Goal: Task Accomplishment & Management: Use online tool/utility

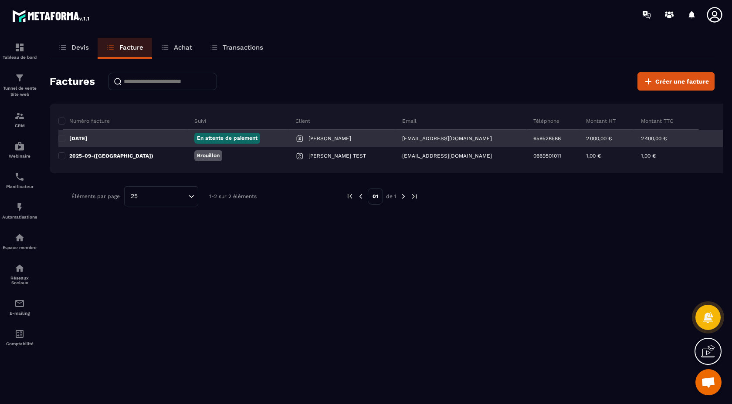
click at [197, 142] on p "En attente de paiement" at bounding box center [227, 138] width 61 height 7
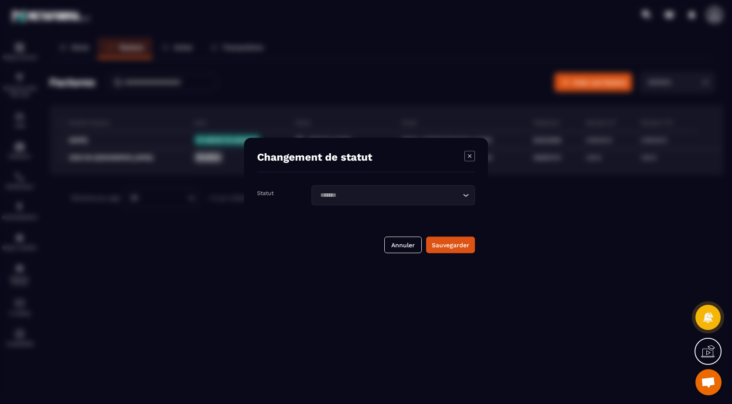
click at [438, 197] on input "Search for option" at bounding box center [388, 196] width 143 height 10
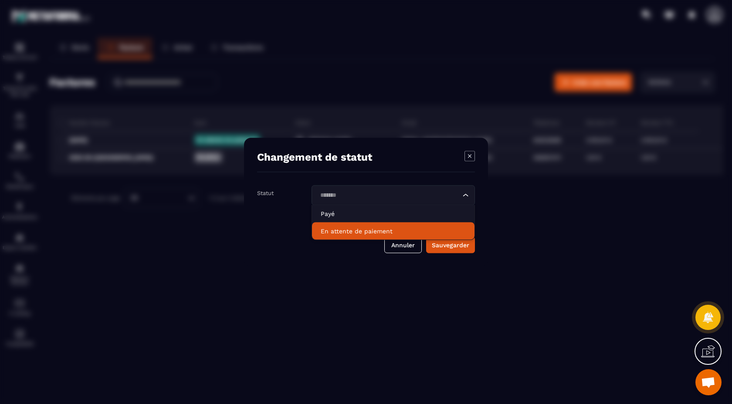
click at [372, 230] on p "En attente de paiement" at bounding box center [393, 231] width 145 height 9
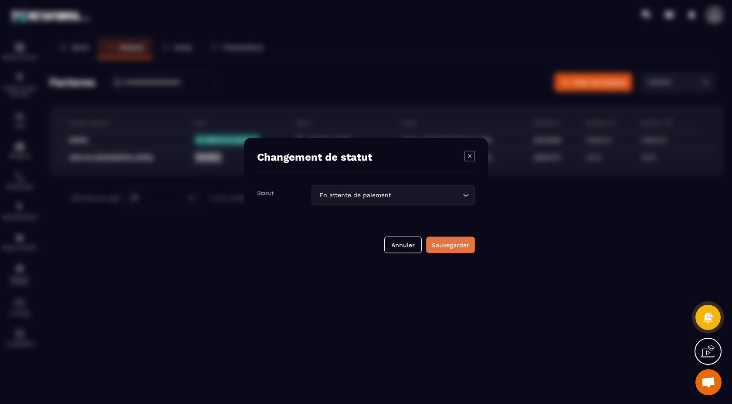
click at [443, 243] on div "Sauvegarder" at bounding box center [450, 245] width 37 height 9
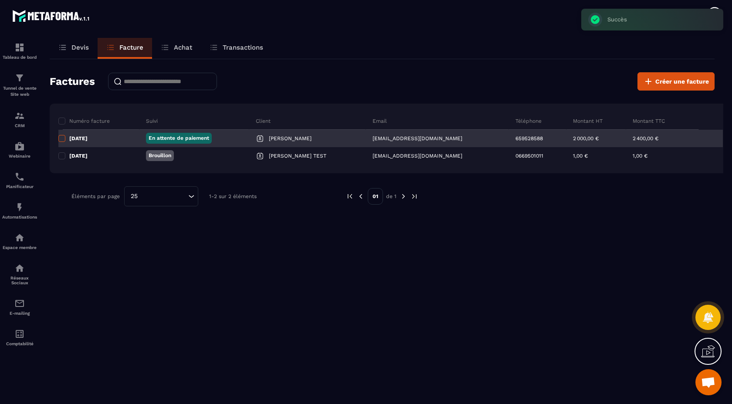
click at [64, 137] on span at bounding box center [61, 138] width 7 height 7
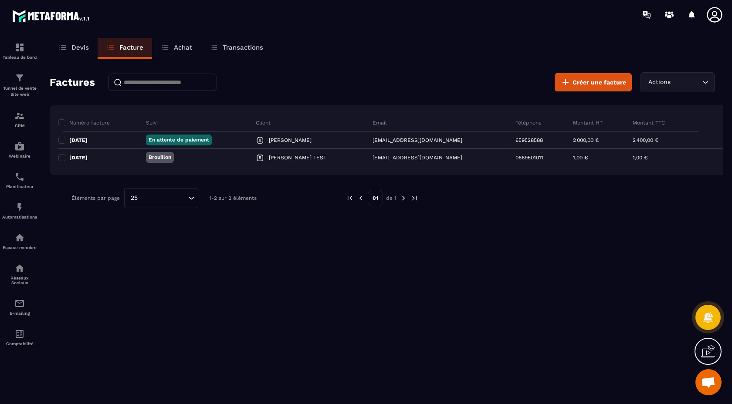
click at [709, 75] on div "Actions Loading..." at bounding box center [677, 82] width 74 height 20
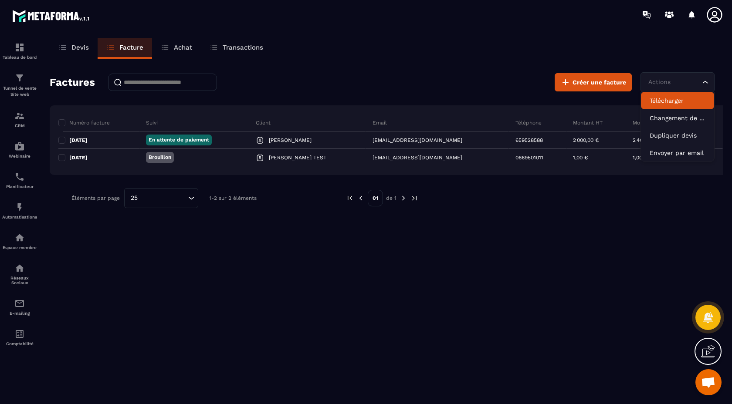
click at [670, 102] on p "Télécharger" at bounding box center [677, 100] width 56 height 9
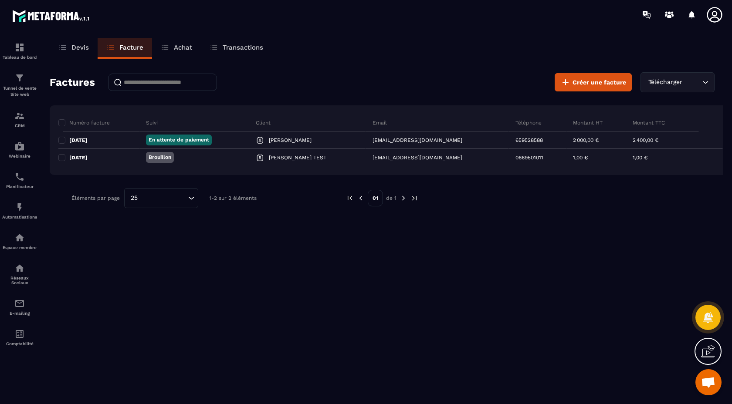
click at [705, 84] on icon "Search for option" at bounding box center [705, 82] width 9 height 9
click at [96, 231] on div "Devis Facture Achat Transactions Factures Créer une facture Télécharger Loading…" at bounding box center [382, 229] width 682 height 382
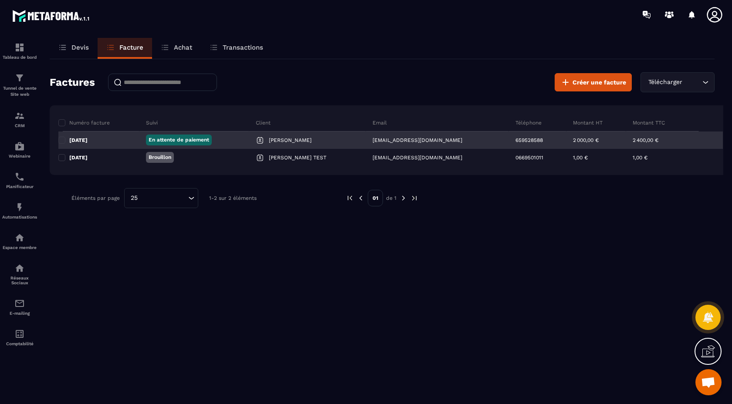
click at [83, 140] on p "[DATE]" at bounding box center [78, 140] width 18 height 7
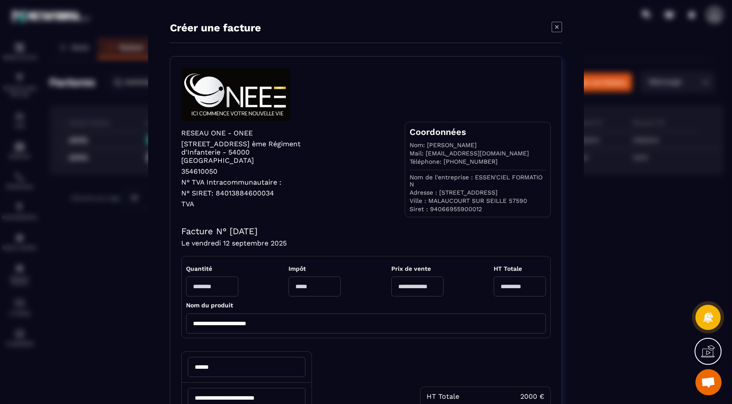
click at [554, 26] on icon "Modal window" at bounding box center [556, 27] width 10 height 10
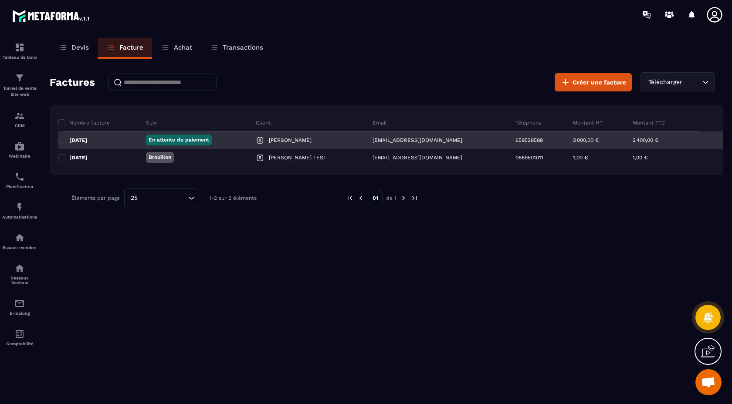
click at [190, 139] on p "En attente de paiement" at bounding box center [179, 139] width 61 height 7
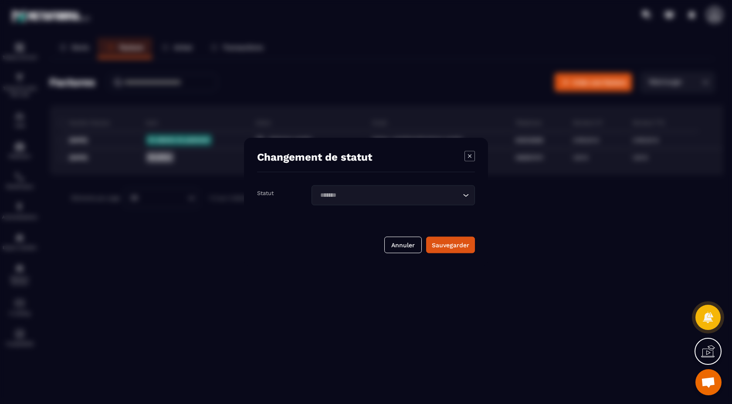
click at [472, 159] on icon "Modal window" at bounding box center [469, 156] width 10 height 10
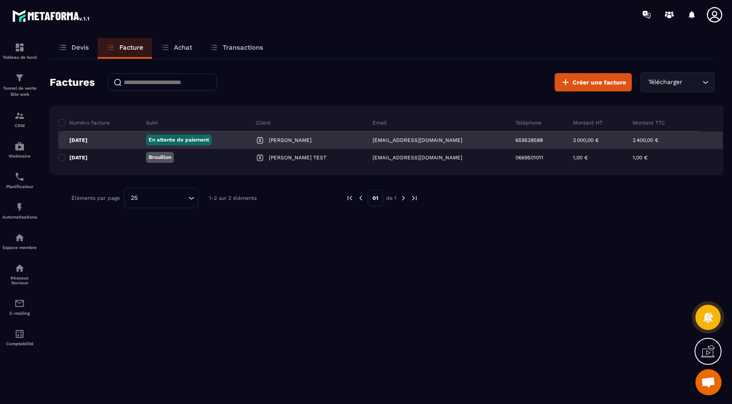
click at [86, 139] on p "[DATE]" at bounding box center [78, 140] width 18 height 7
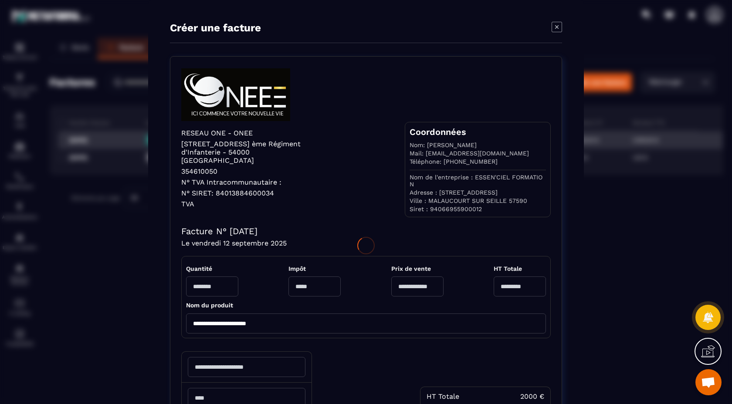
type input "******"
type input "**********"
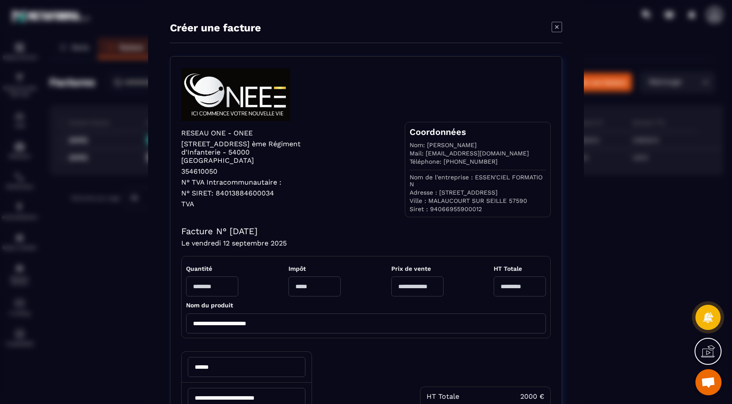
click at [558, 27] on icon "Modal window" at bounding box center [556, 27] width 10 height 10
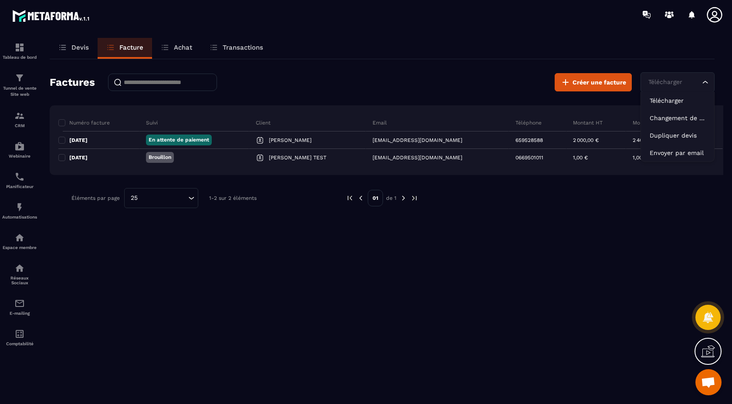
click at [703, 83] on icon "Search for option" at bounding box center [705, 82] width 9 height 9
click at [674, 102] on p "Télécharger" at bounding box center [677, 100] width 56 height 9
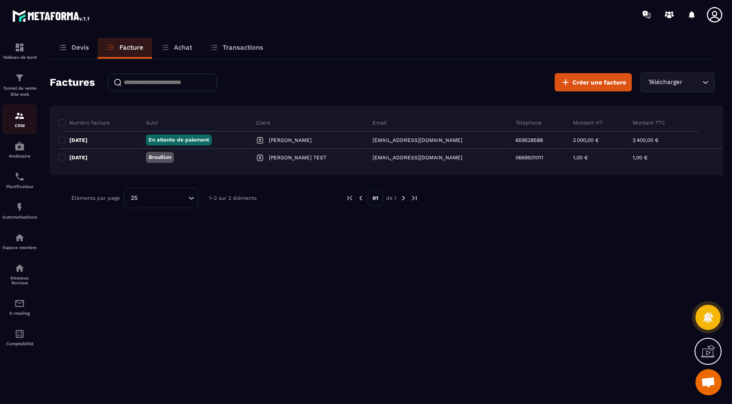
click at [17, 122] on div "CRM" at bounding box center [19, 119] width 35 height 17
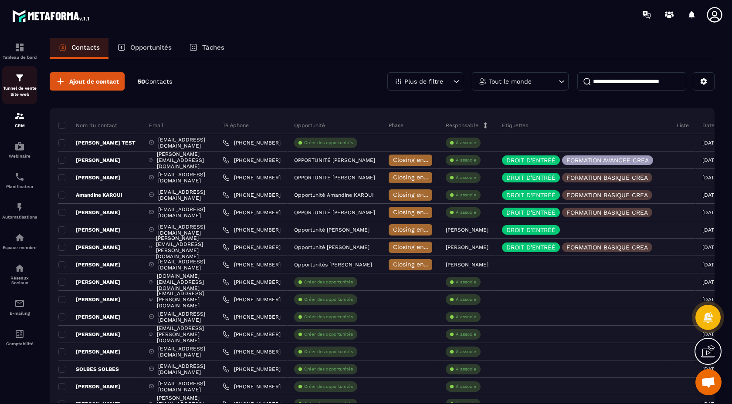
click at [19, 85] on p "Tunnel de vente Site web" at bounding box center [19, 91] width 35 height 12
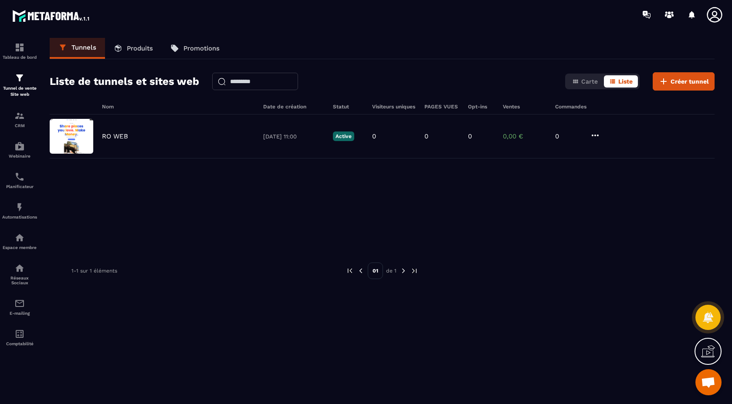
click at [134, 49] on p "Produits" at bounding box center [140, 48] width 26 height 8
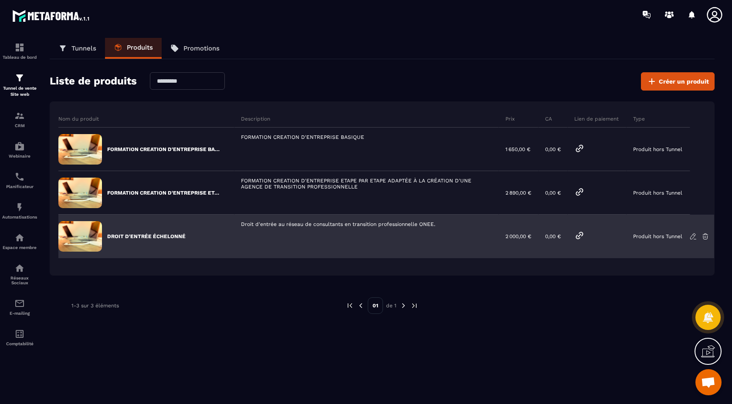
click at [691, 236] on icon at bounding box center [692, 236] width 5 height 6
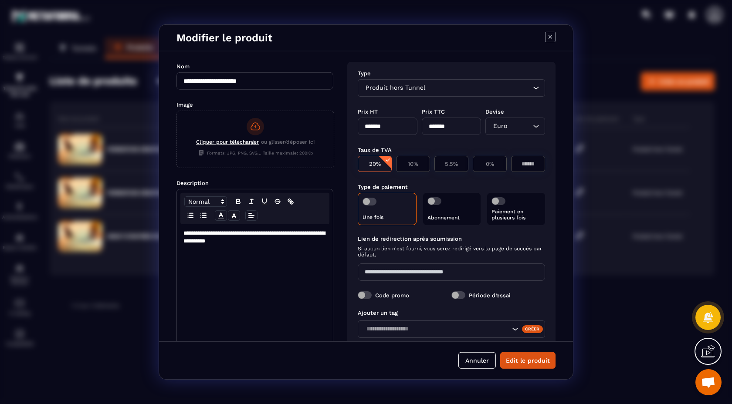
click at [286, 80] on input "**********" at bounding box center [254, 80] width 157 height 17
click at [500, 352] on button "Edit le produit" at bounding box center [527, 360] width 55 height 17
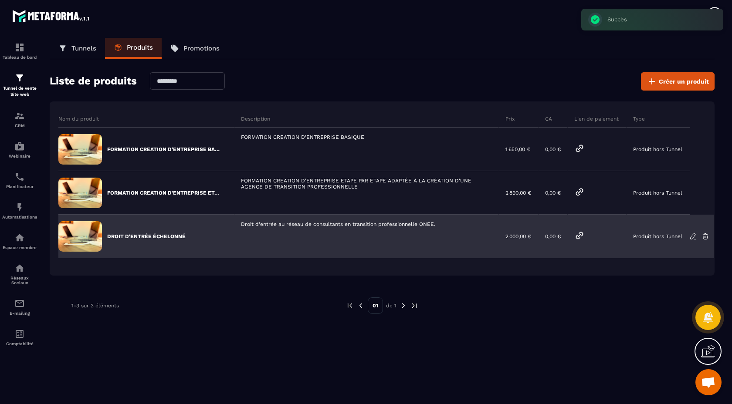
click at [178, 235] on p "DROIT D'ENTRÉE ÉCHELONNÉ" at bounding box center [146, 236] width 78 height 7
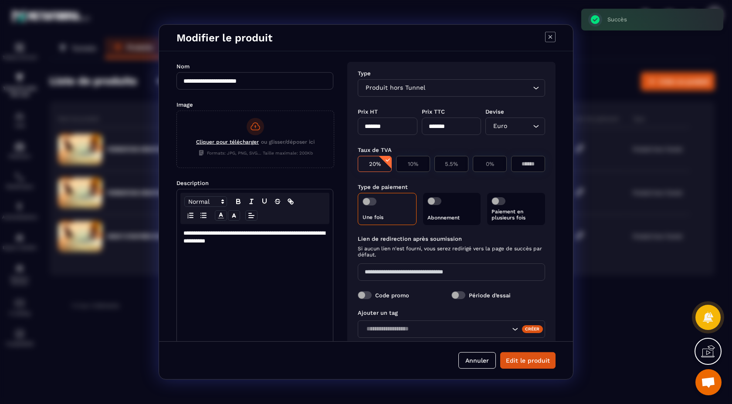
click at [285, 81] on input "**********" at bounding box center [254, 80] width 157 height 17
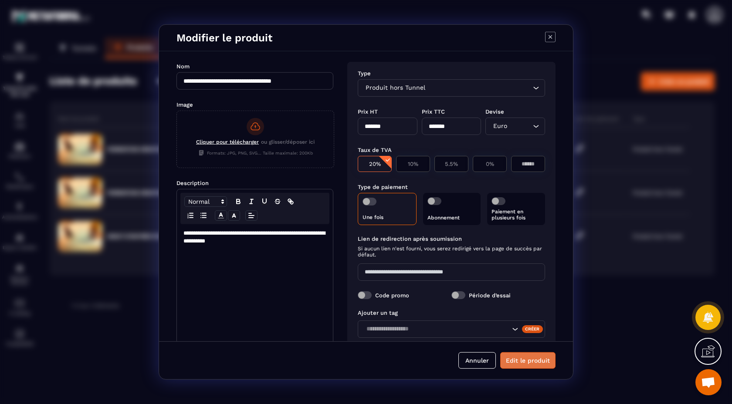
type input "**********"
click at [520, 361] on button "Edit le produit" at bounding box center [527, 360] width 55 height 17
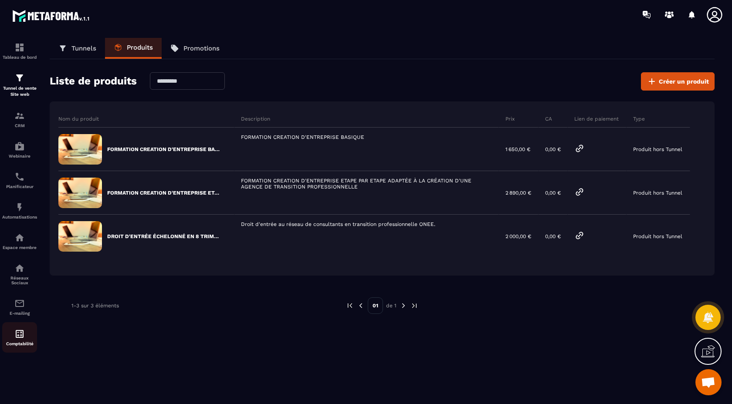
click at [19, 339] on img at bounding box center [19, 334] width 10 height 10
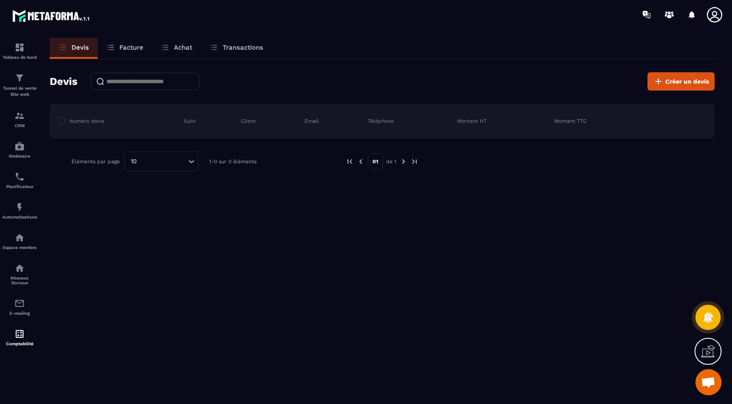
click at [127, 48] on p "Facture" at bounding box center [131, 48] width 24 height 8
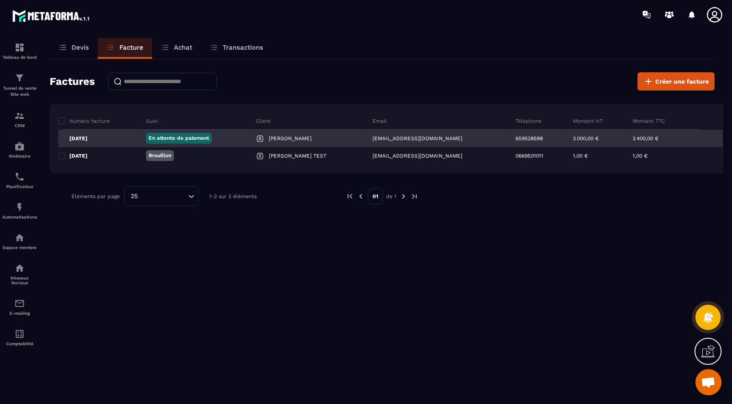
click at [83, 139] on p "[DATE]" at bounding box center [78, 138] width 18 height 7
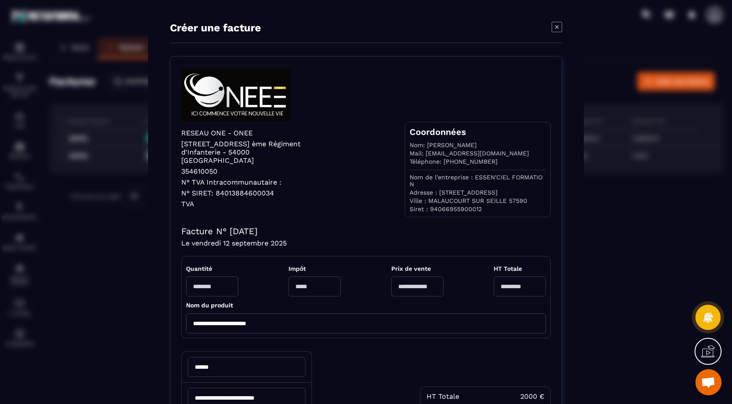
click at [560, 25] on icon "Modal window" at bounding box center [556, 27] width 10 height 10
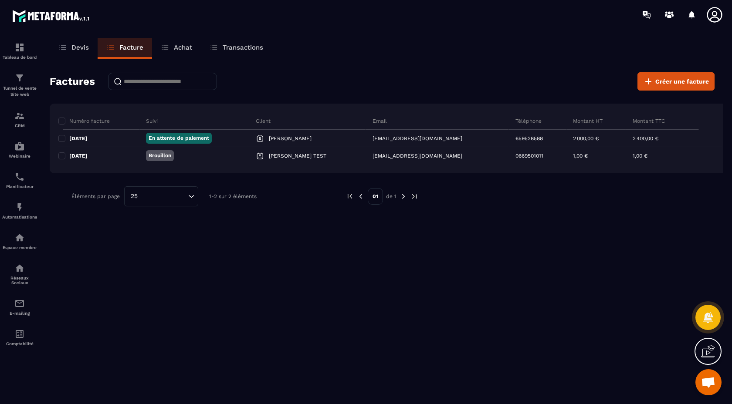
click at [237, 47] on p "Transactions" at bounding box center [243, 48] width 41 height 8
click at [243, 47] on p "Transactions" at bounding box center [243, 48] width 41 height 8
click at [302, 46] on div "Devis Facture Achat Transactions" at bounding box center [382, 48] width 665 height 21
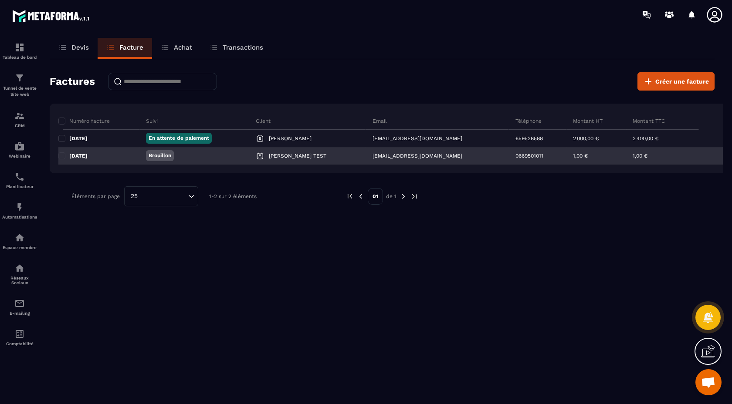
click at [160, 154] on p "Brouillon" at bounding box center [160, 155] width 23 height 7
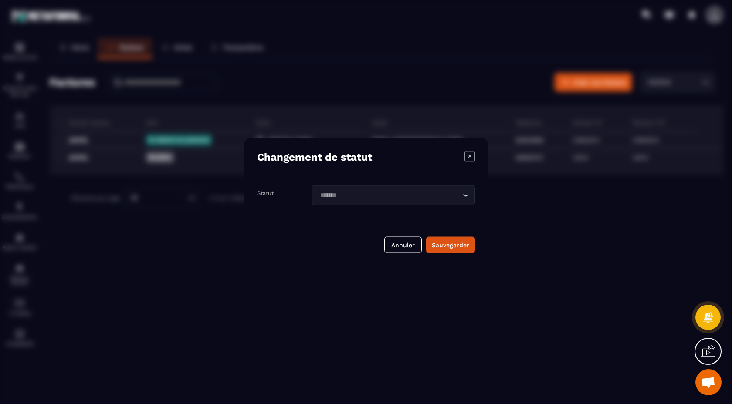
click at [468, 154] on icon "Modal window" at bounding box center [469, 156] width 10 height 10
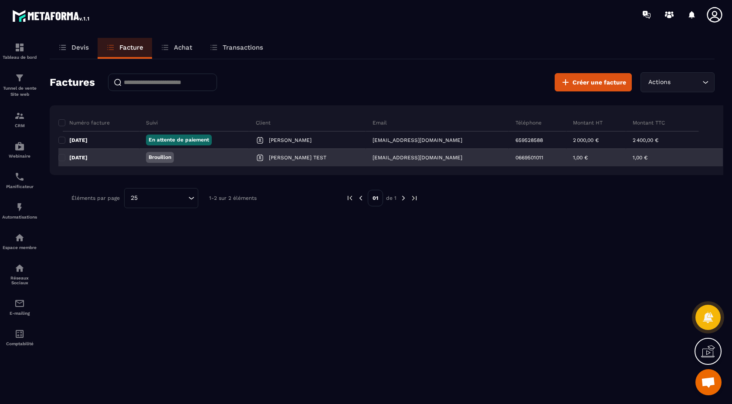
click at [85, 157] on p "[DATE]" at bounding box center [78, 157] width 18 height 7
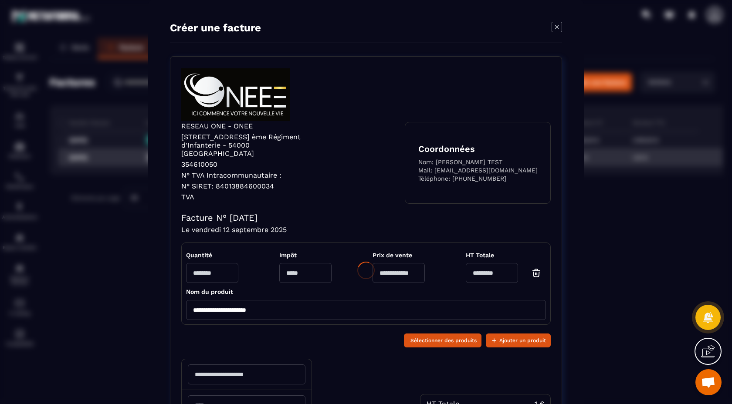
type input "******"
type input "**********"
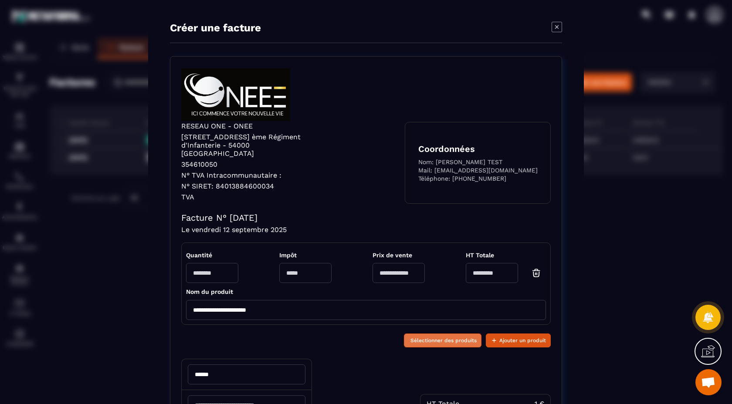
click at [441, 336] on span "Sélectionner des produits" at bounding box center [443, 340] width 66 height 9
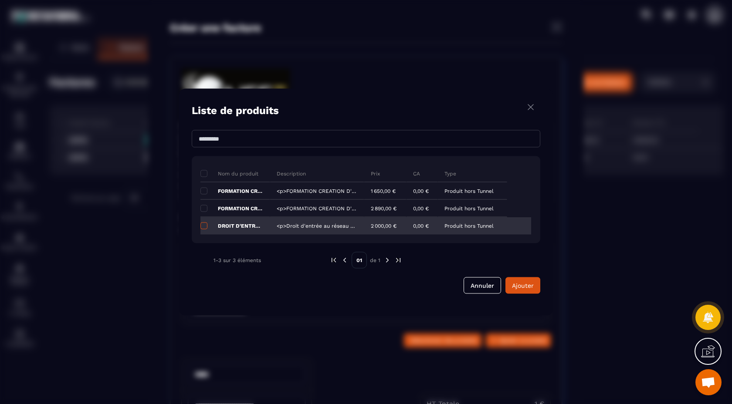
click at [205, 224] on span "Modal window" at bounding box center [203, 226] width 7 height 7
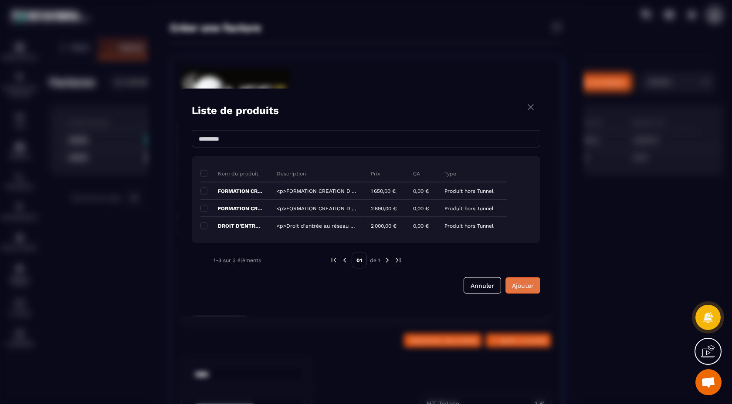
click at [519, 284] on span "Ajouter" at bounding box center [523, 285] width 22 height 7
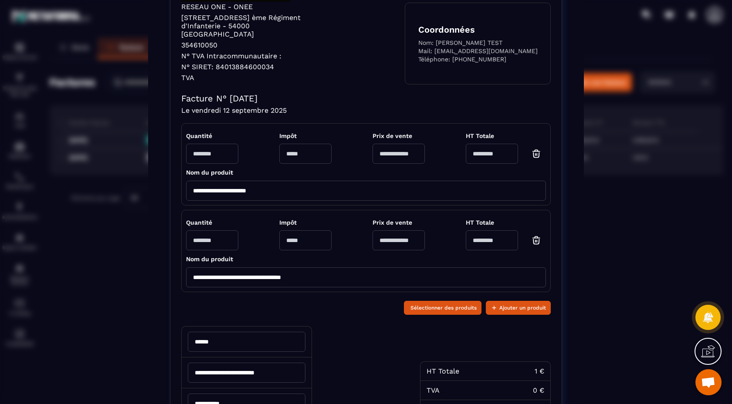
scroll to position [127, 0]
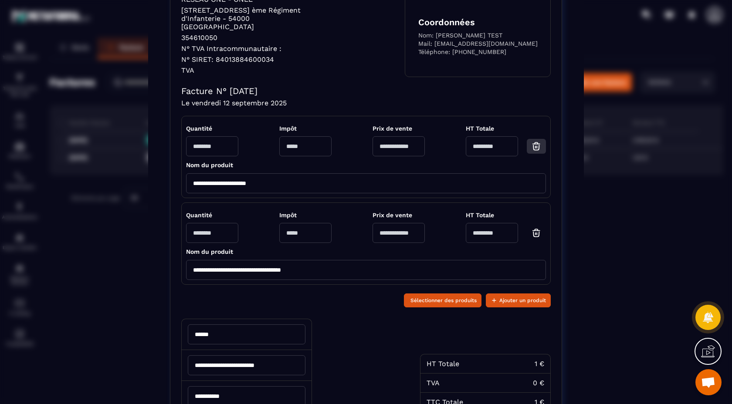
click at [536, 141] on icon "Modal window" at bounding box center [536, 146] width 10 height 10
type input "**"
type input "****"
type input "*"
type input "**********"
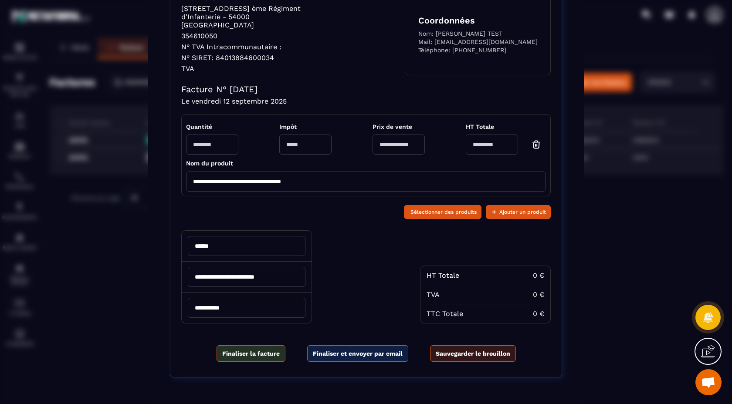
scroll to position [0, 0]
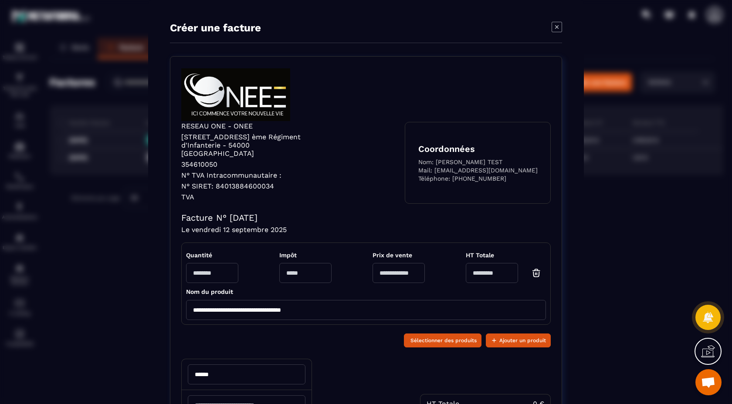
click at [557, 27] on icon "Modal window" at bounding box center [556, 27] width 10 height 10
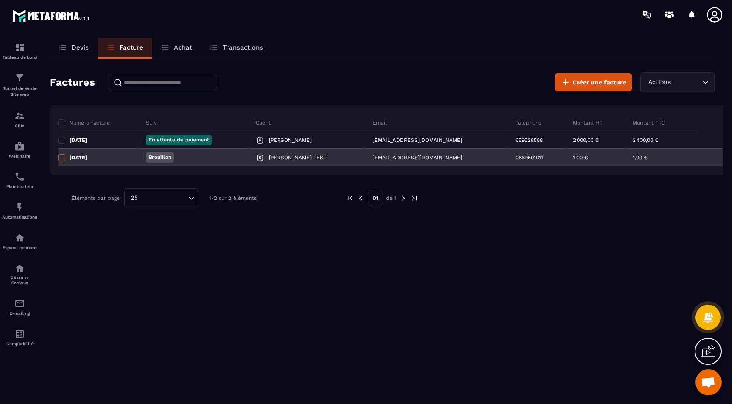
click at [61, 158] on span at bounding box center [61, 157] width 7 height 7
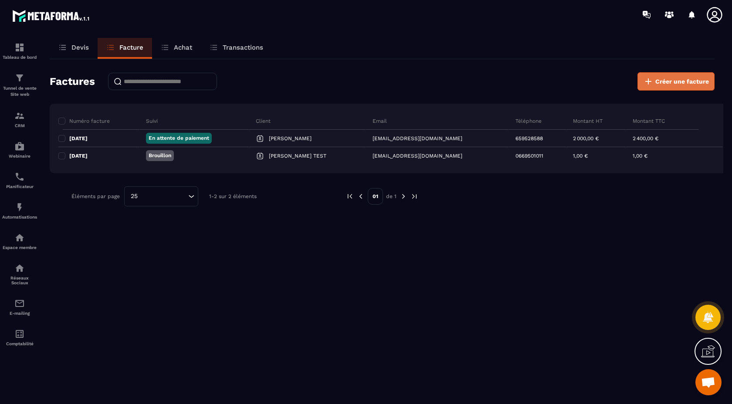
click at [682, 79] on span "Créer une facture" at bounding box center [682, 81] width 54 height 9
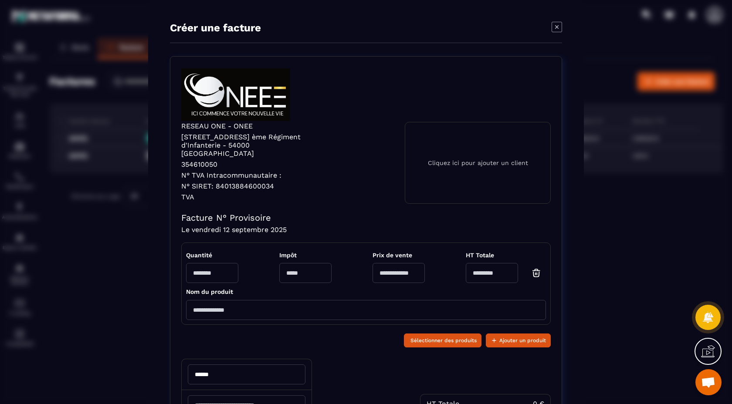
click at [556, 28] on icon "Modal window" at bounding box center [556, 27] width 10 height 10
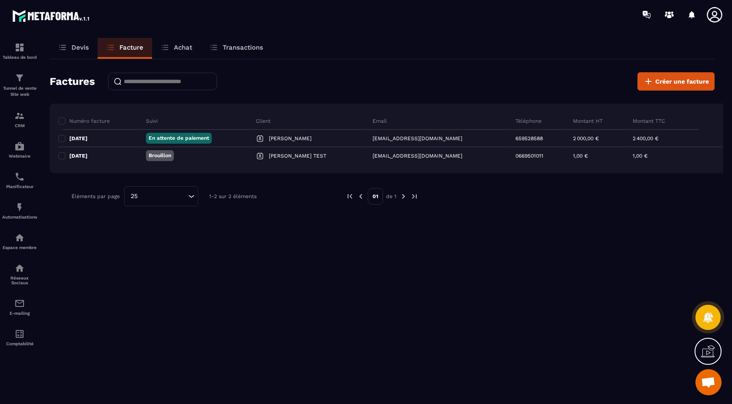
click at [706, 353] on icon at bounding box center [708, 351] width 14 height 14
